Goal: Find specific fact: Find specific fact

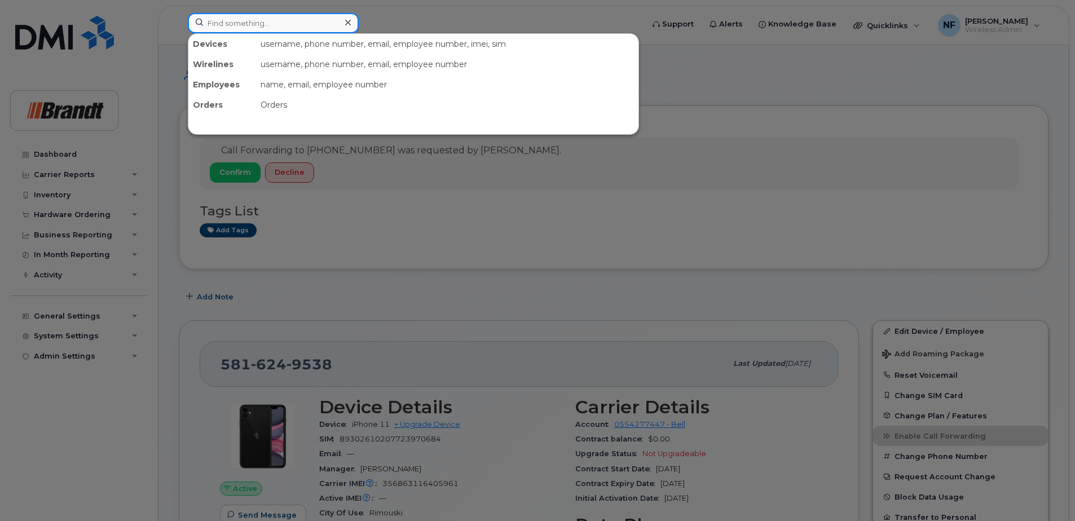
click at [263, 23] on input at bounding box center [273, 23] width 171 height 20
paste input "[TECHNICAL_ID]"
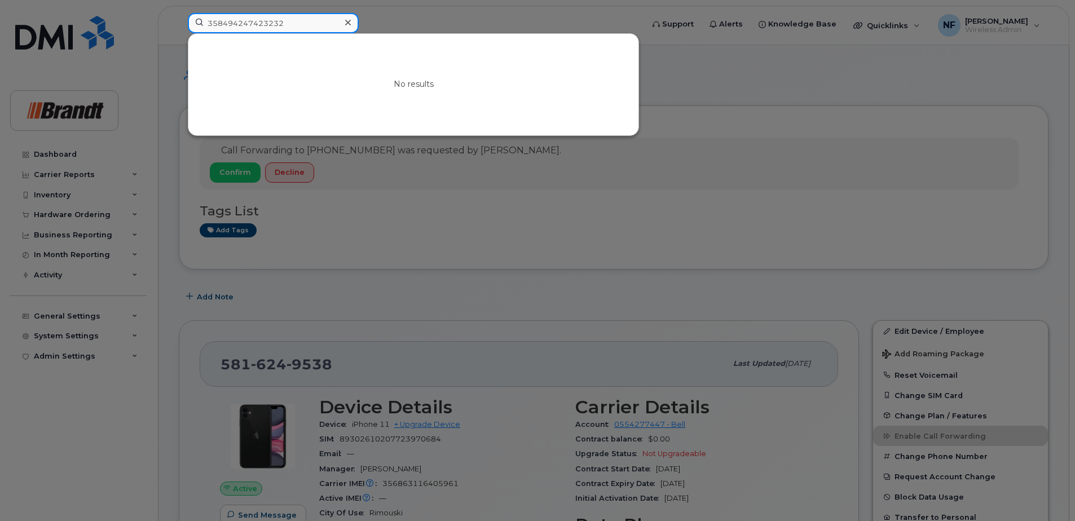
type input "358494247423232"
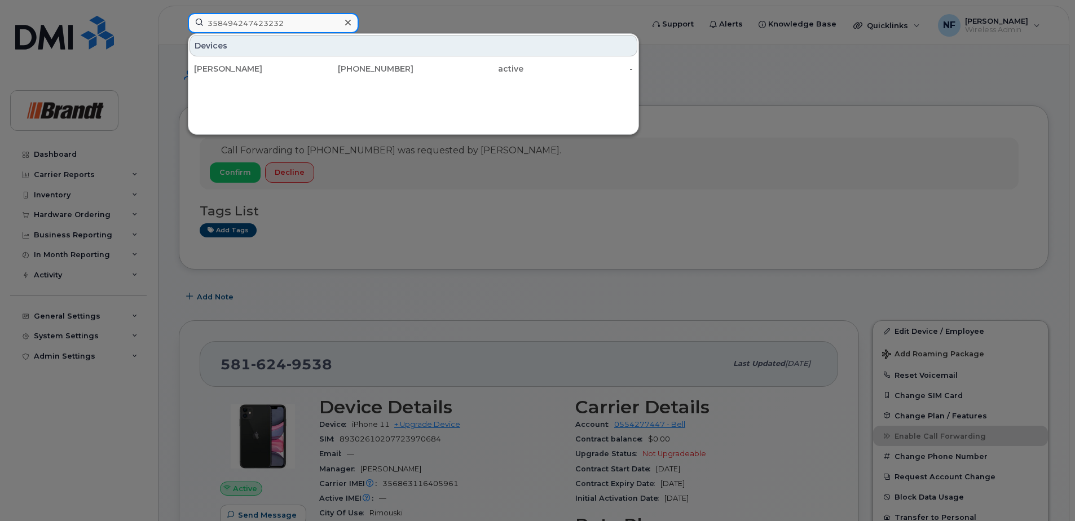
drag, startPoint x: 300, startPoint y: 25, endPoint x: 159, endPoint y: 25, distance: 141.6
click at [179, 25] on div "358494247423232 Devices [PERSON_NAME] [PHONE_NUMBER] active -" at bounding box center [412, 25] width 466 height 25
click at [349, 24] on icon at bounding box center [348, 23] width 6 height 6
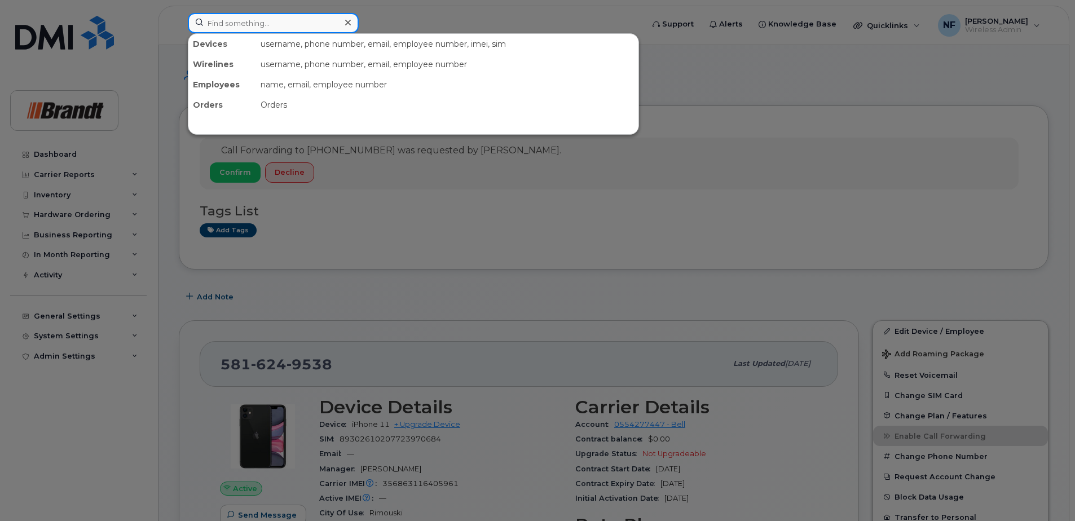
click at [300, 29] on input at bounding box center [273, 23] width 171 height 20
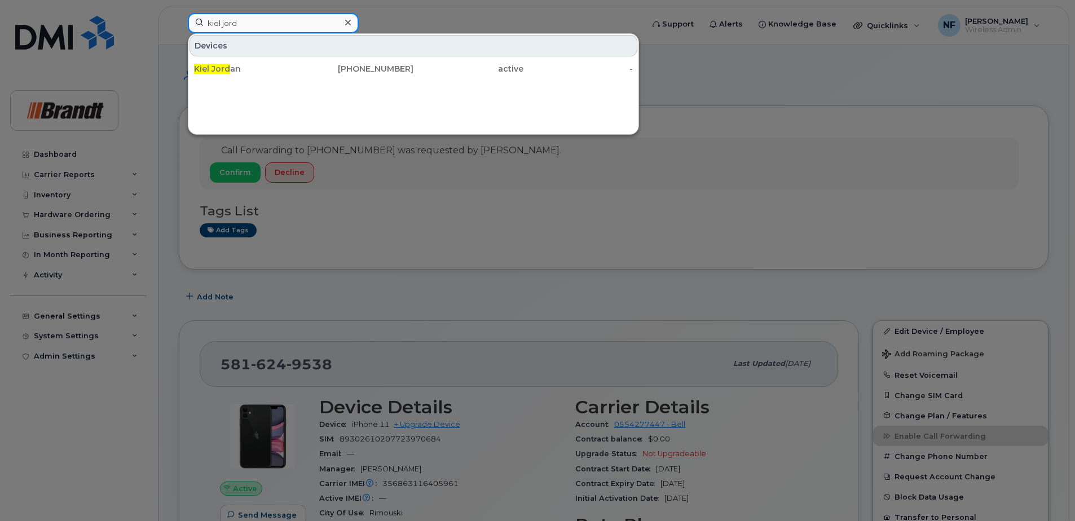
type input "kiel jord"
click at [391, 80] on div "Devices Kiel Jord an 368-992-0248 active -" at bounding box center [413, 84] width 451 height 102
click at [393, 68] on div "368-992-0248" at bounding box center [359, 68] width 110 height 11
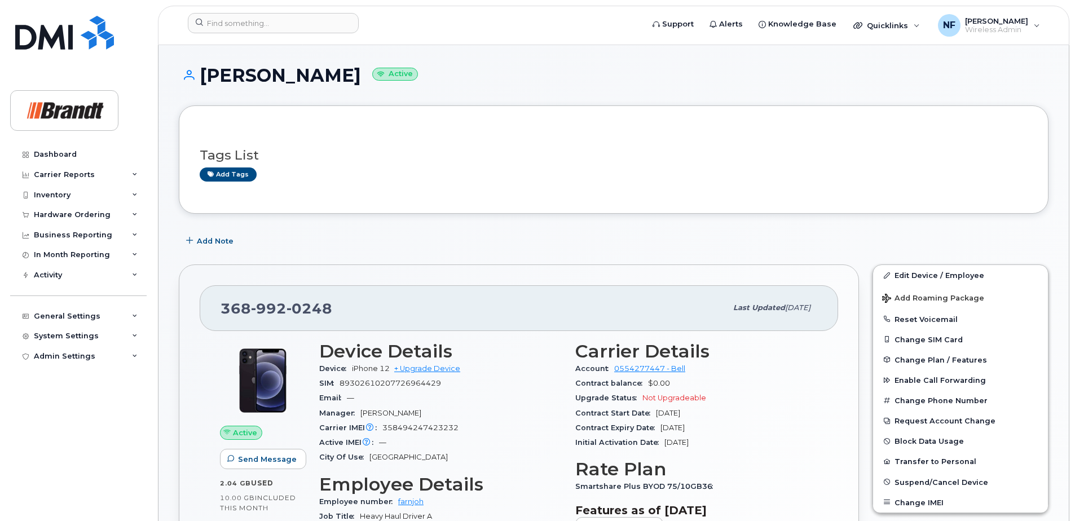
click at [409, 386] on span "89302610207726964429" at bounding box center [391, 383] width 102 height 8
drag, startPoint x: 409, startPoint y: 386, endPoint x: 416, endPoint y: 436, distance: 50.2
click at [416, 436] on div "Active IMEI Active IMEI is refreshed daily with a delay of up to 48 hours follo…" at bounding box center [440, 443] width 243 height 15
click at [415, 430] on span "358494247423232" at bounding box center [420, 428] width 76 height 8
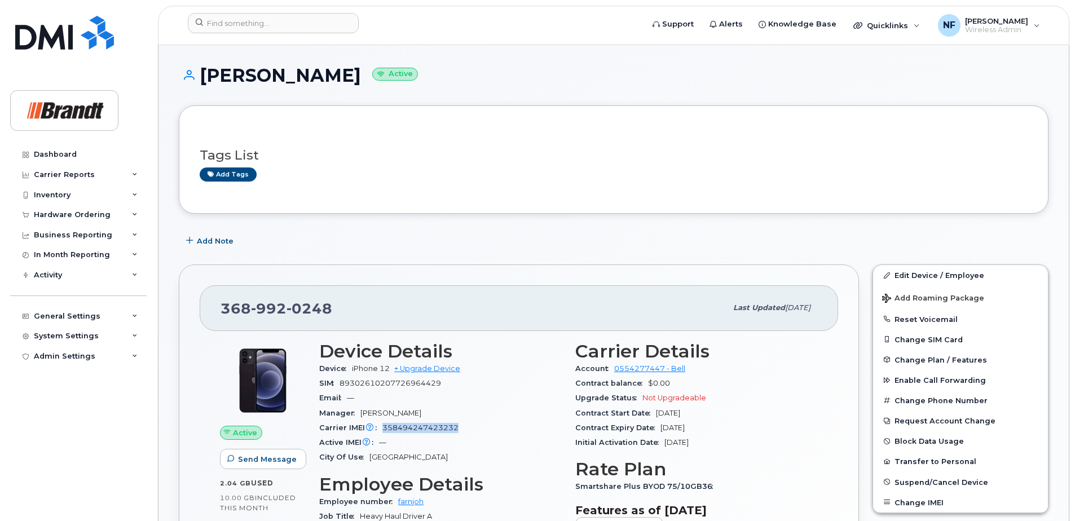
click at [415, 430] on span "358494247423232" at bounding box center [420, 428] width 76 height 8
copy span "358494247423232"
click at [267, 25] on input at bounding box center [273, 23] width 171 height 20
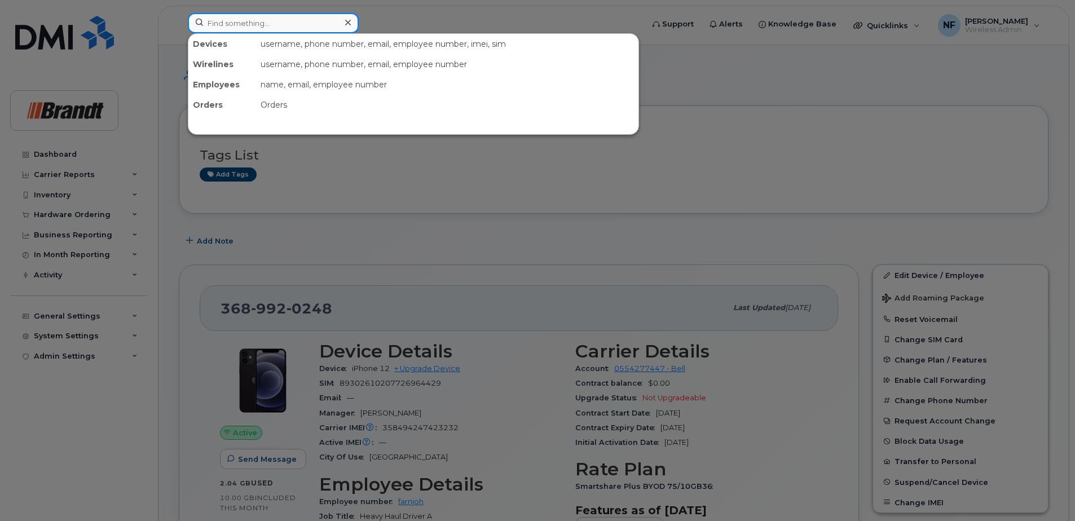
paste input "6395254568"
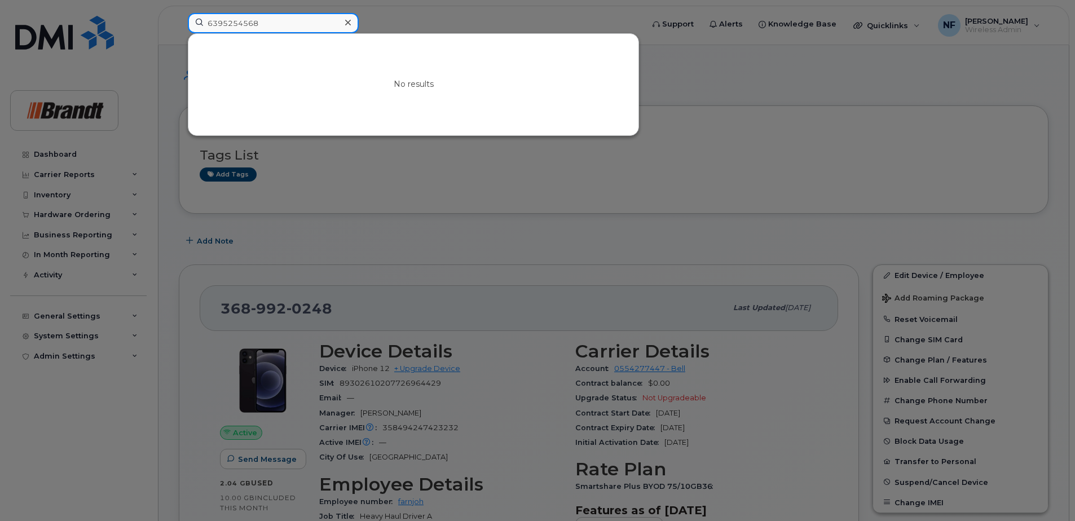
type input "6395254568"
click at [348, 23] on icon at bounding box center [348, 23] width 6 height 6
